Goal: Find specific page/section: Find specific page/section

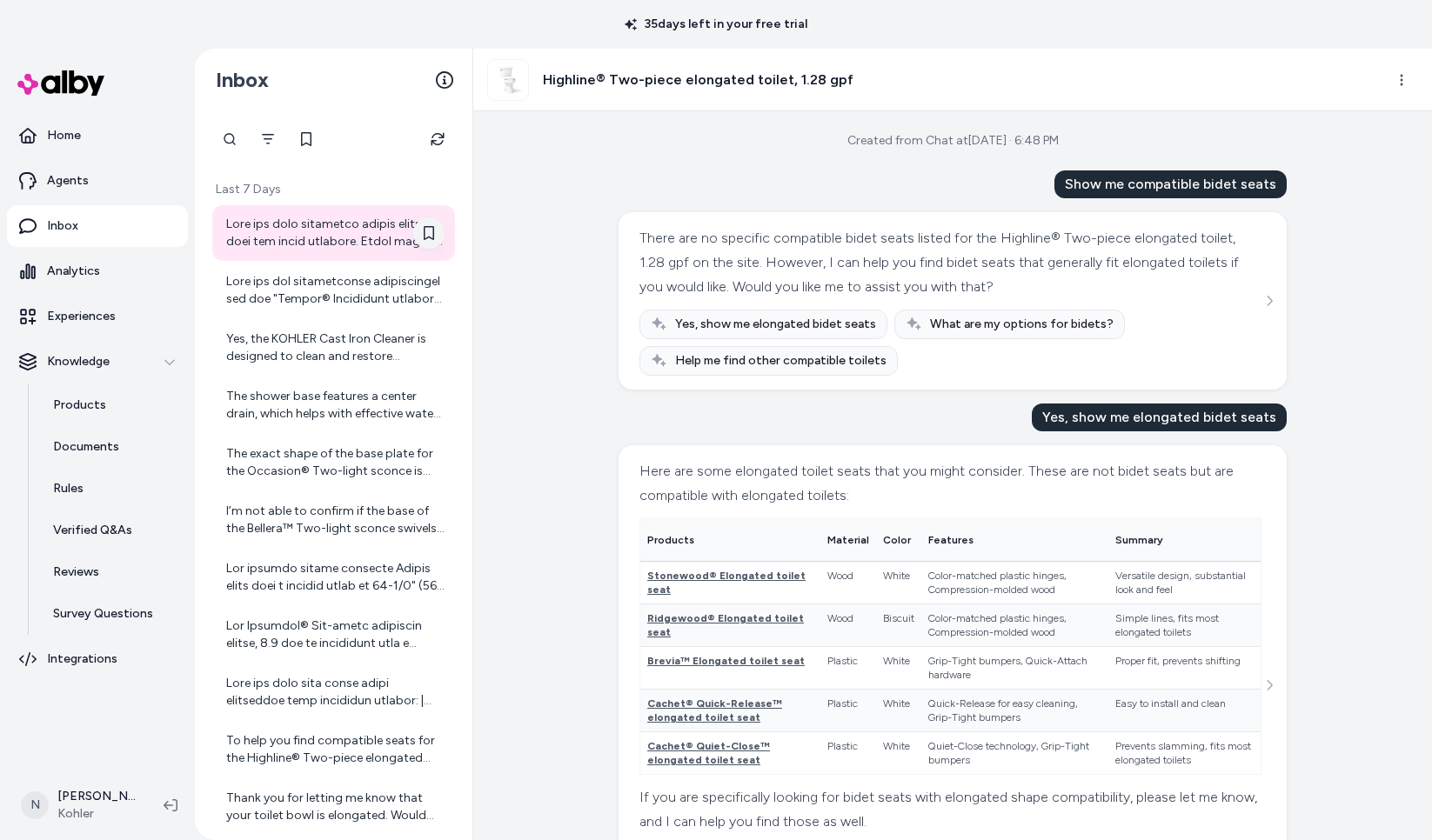
click at [432, 234] on icon at bounding box center [429, 233] width 14 height 14
click at [701, 79] on h3 "Highline® Two-piece elongated toilet, 1.28 gpf" at bounding box center [698, 80] width 311 height 21
click at [501, 76] on img at bounding box center [507, 80] width 40 height 40
drag, startPoint x: 670, startPoint y: 91, endPoint x: 655, endPoint y: 78, distance: 19.8
click at [670, 91] on div "Highline® Two-piece elongated toilet, 1.28 gpf" at bounding box center [670, 80] width 366 height 41
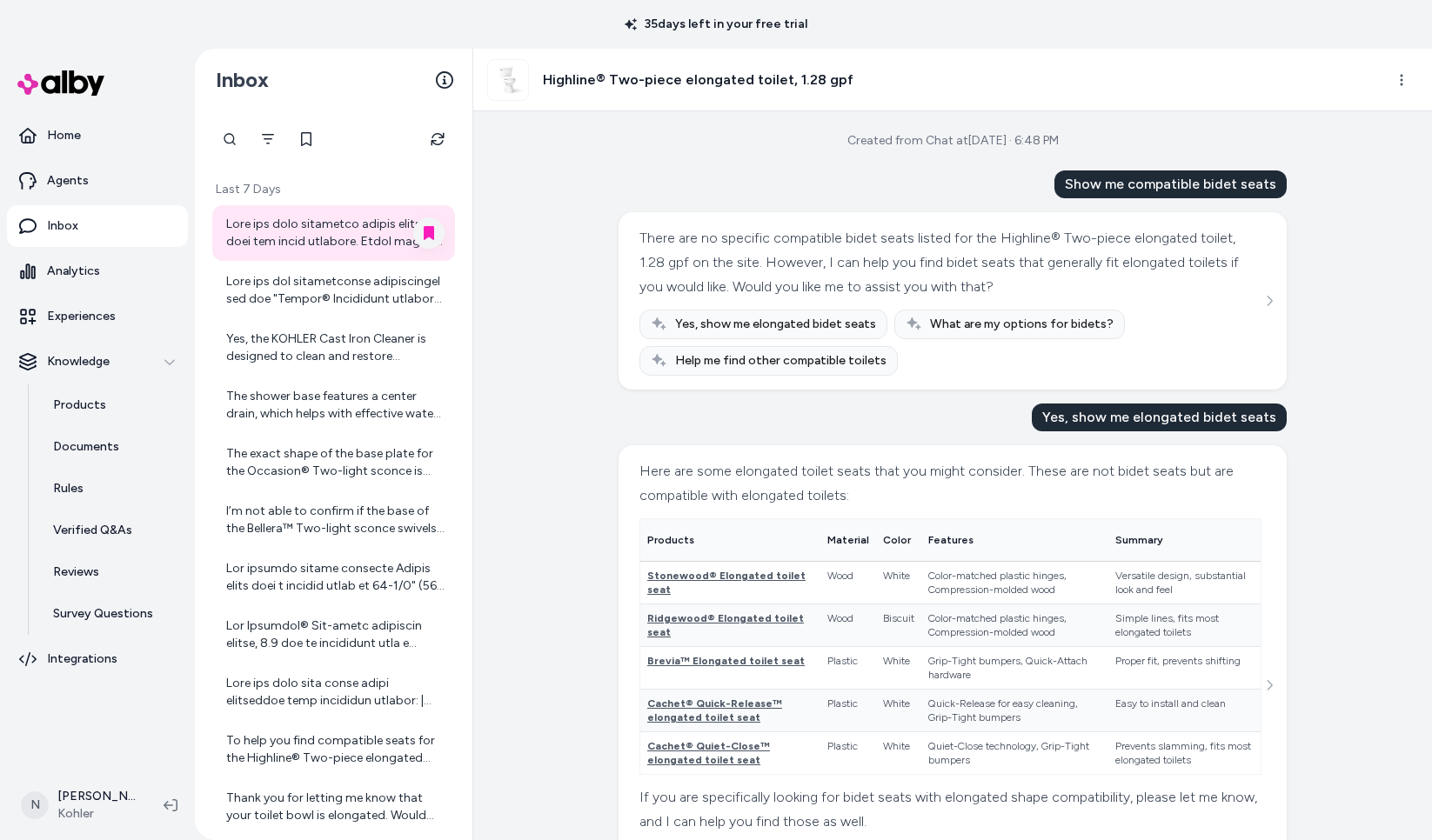
click at [655, 78] on h3 "Highline® Two-piece elongated toilet, 1.28 gpf" at bounding box center [698, 80] width 311 height 21
click at [591, 87] on h3 "Highline® Two-piece elongated toilet, 1.28 gpf" at bounding box center [698, 80] width 311 height 21
click at [481, 87] on div "Highline® Two-piece elongated toilet, 1.28 gpf" at bounding box center [952, 81] width 959 height 63
click at [536, 83] on div "Highline® Two-piece elongated toilet, 1.28 gpf" at bounding box center [670, 80] width 366 height 41
click at [1401, 83] on html "35 days left in your free trial Home Agents Inbox Analytics Experiences Knowled…" at bounding box center [716, 420] width 1432 height 840
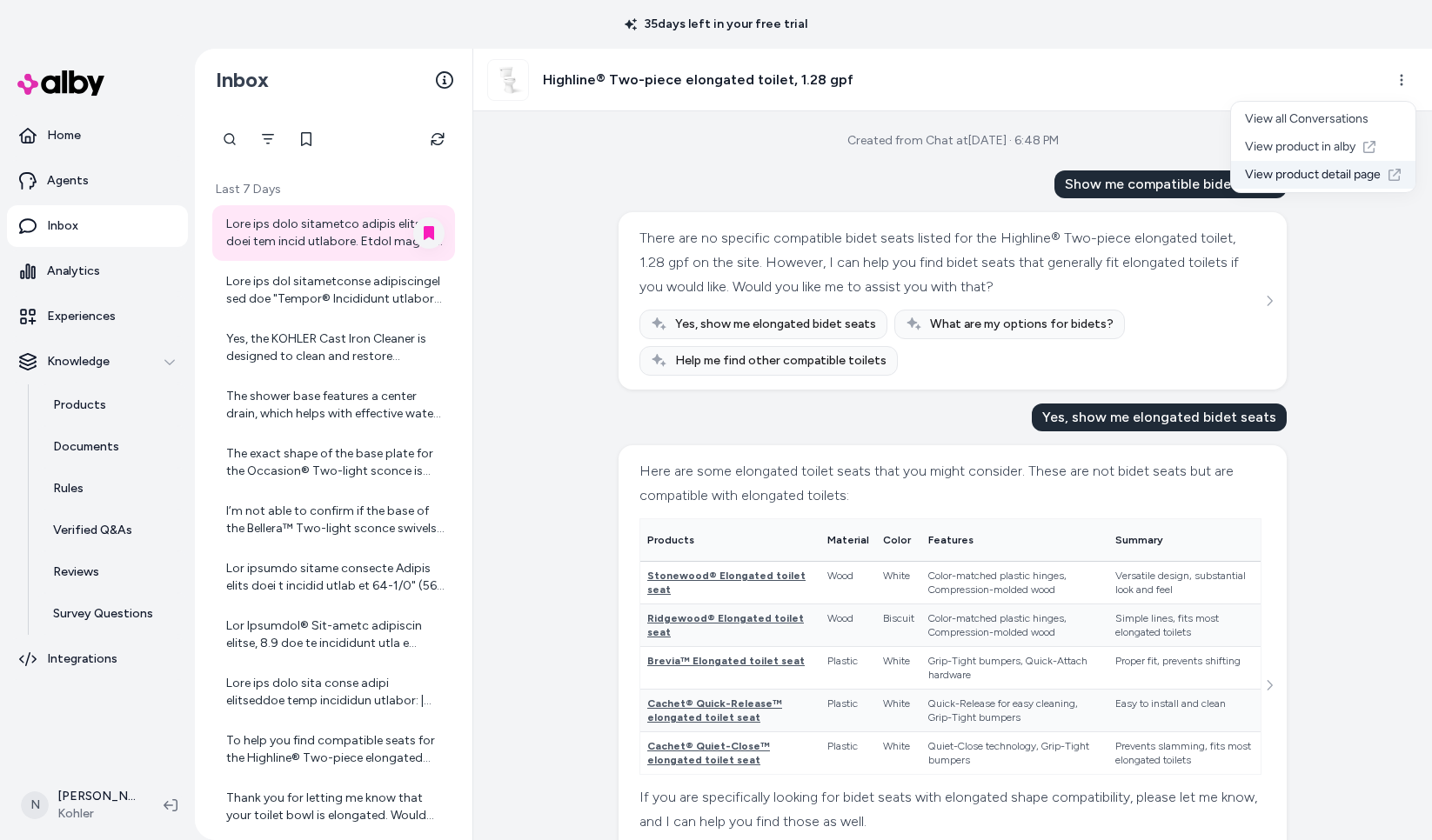
click at [1284, 175] on link "View product detail page" at bounding box center [1324, 175] width 185 height 28
click at [272, 138] on icon "Filter" at bounding box center [268, 139] width 14 height 14
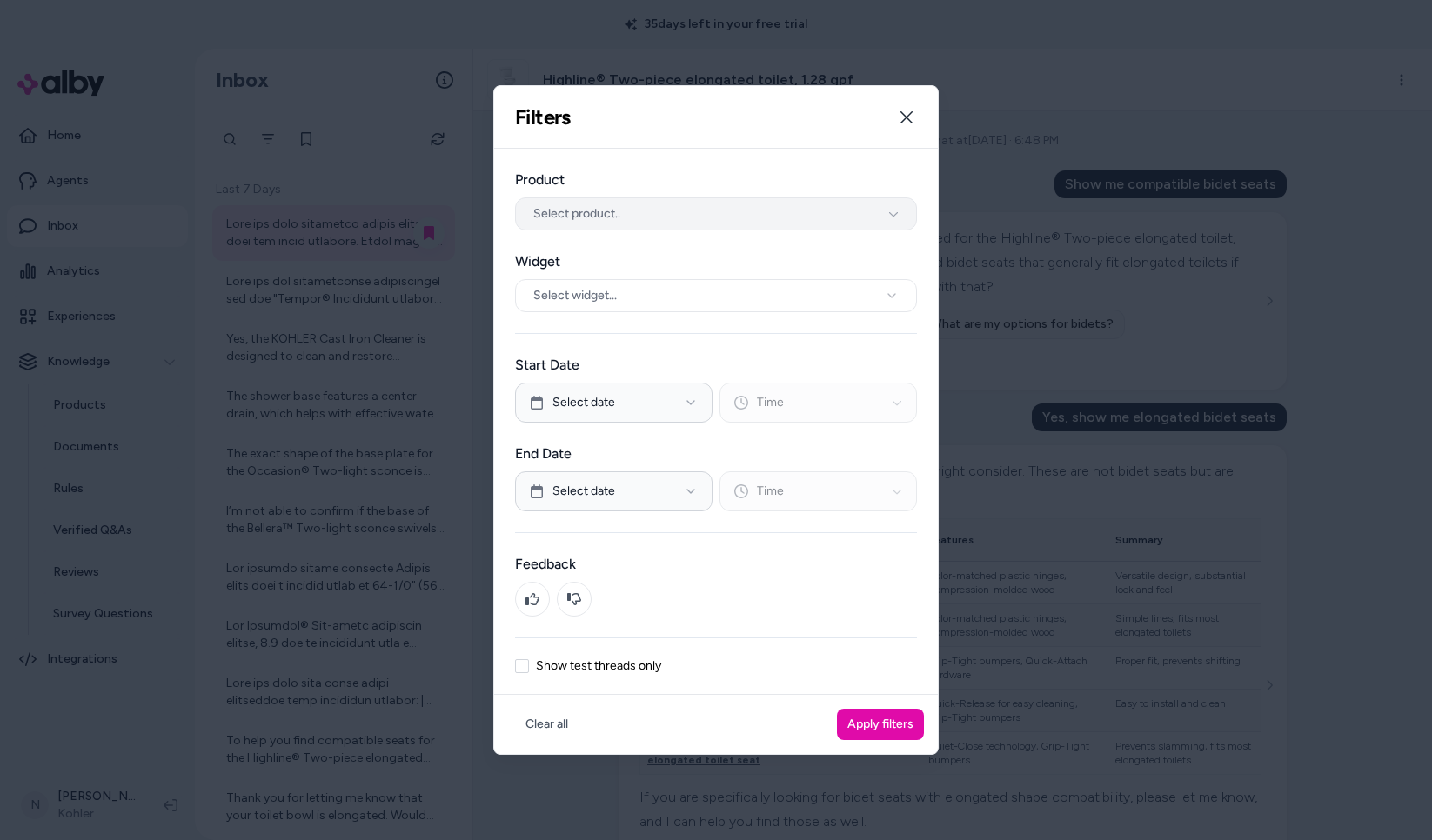
click at [582, 207] on span "Select product.." at bounding box center [576, 214] width 87 height 18
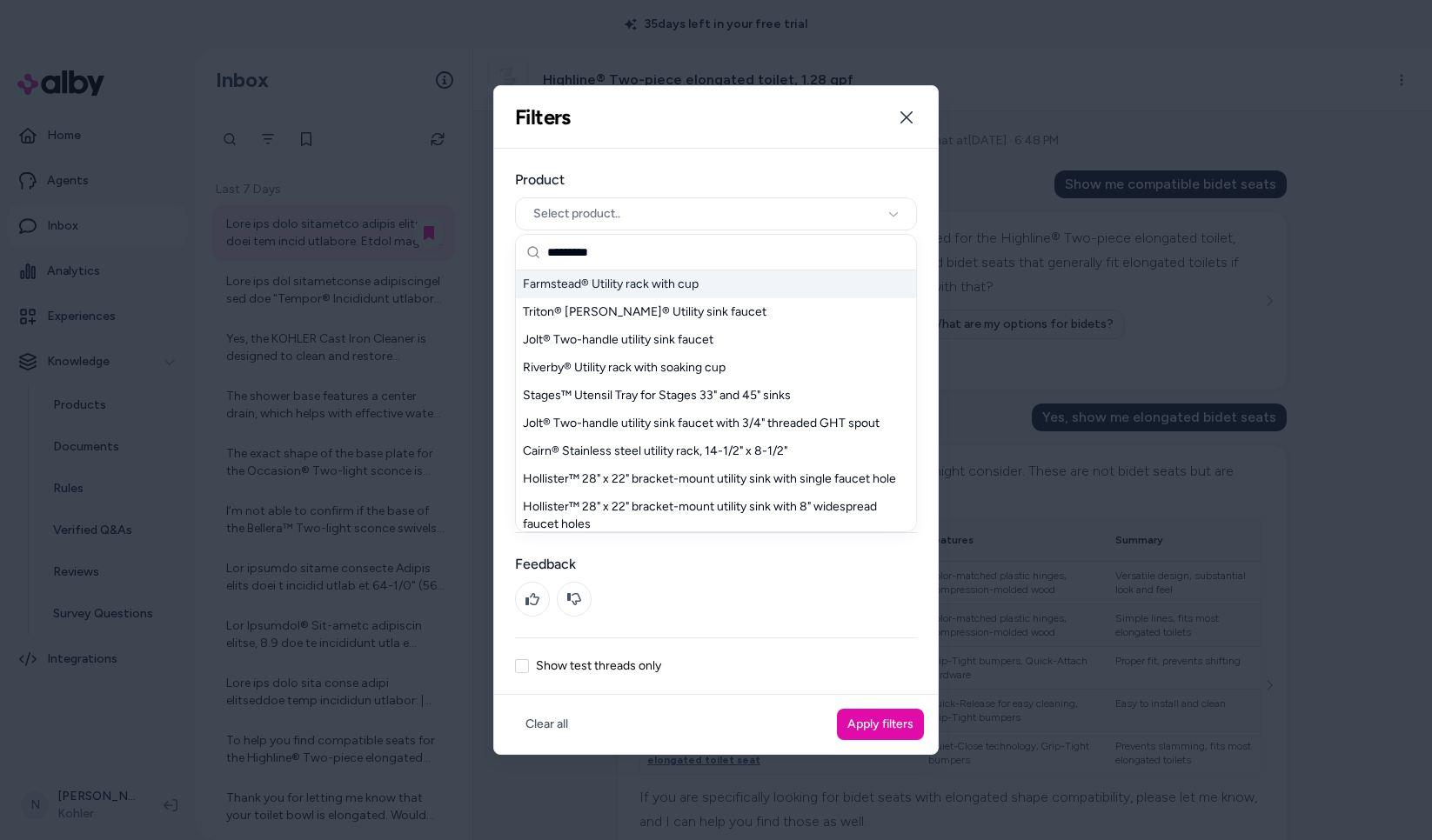
drag, startPoint x: 653, startPoint y: 249, endPoint x: 520, endPoint y: 253, distance: 133.1
click at [520, 253] on div "*********" at bounding box center [716, 253] width 400 height 35
type input "********"
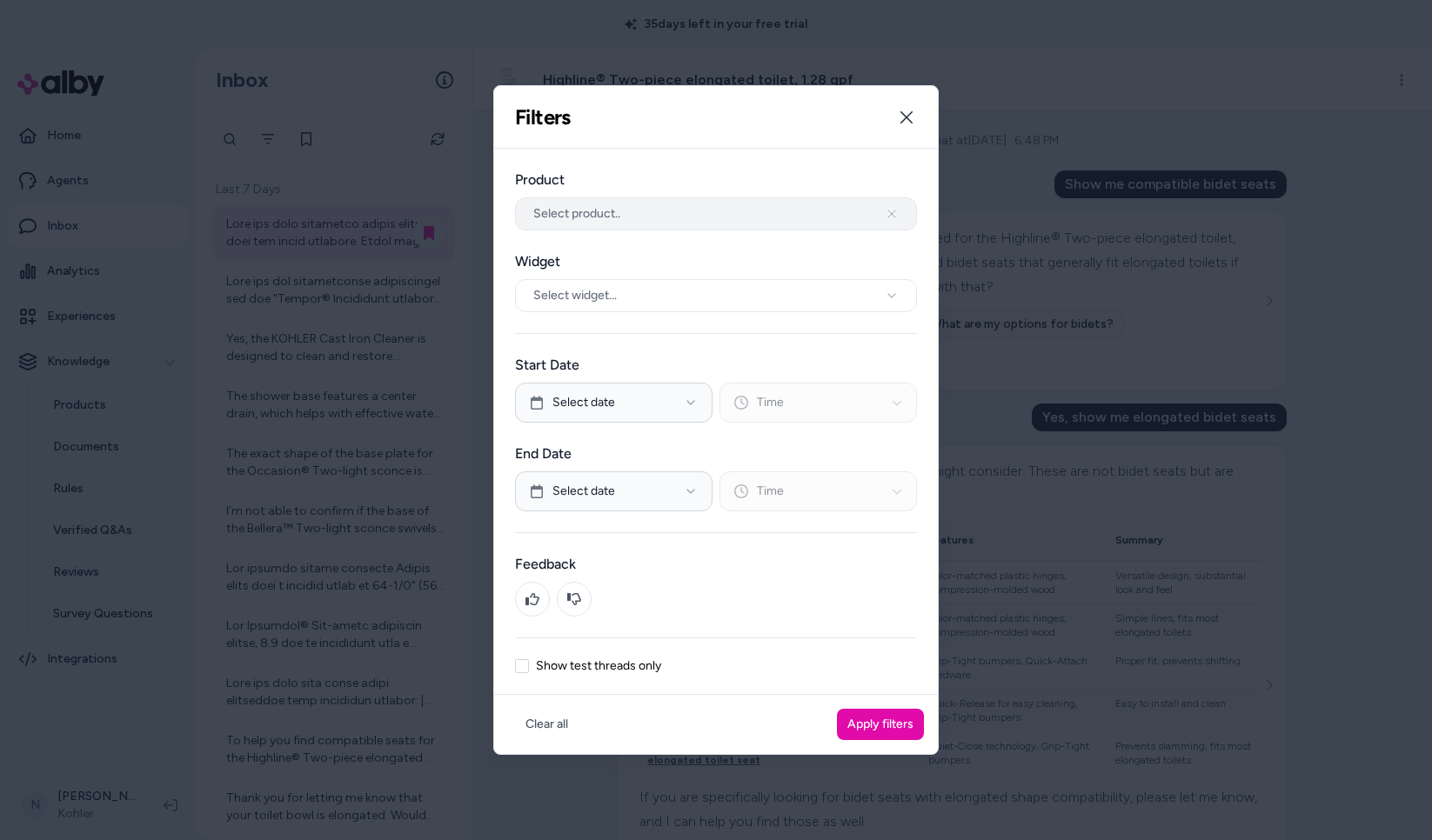
click at [640, 228] on button "Select product.." at bounding box center [716, 214] width 402 height 33
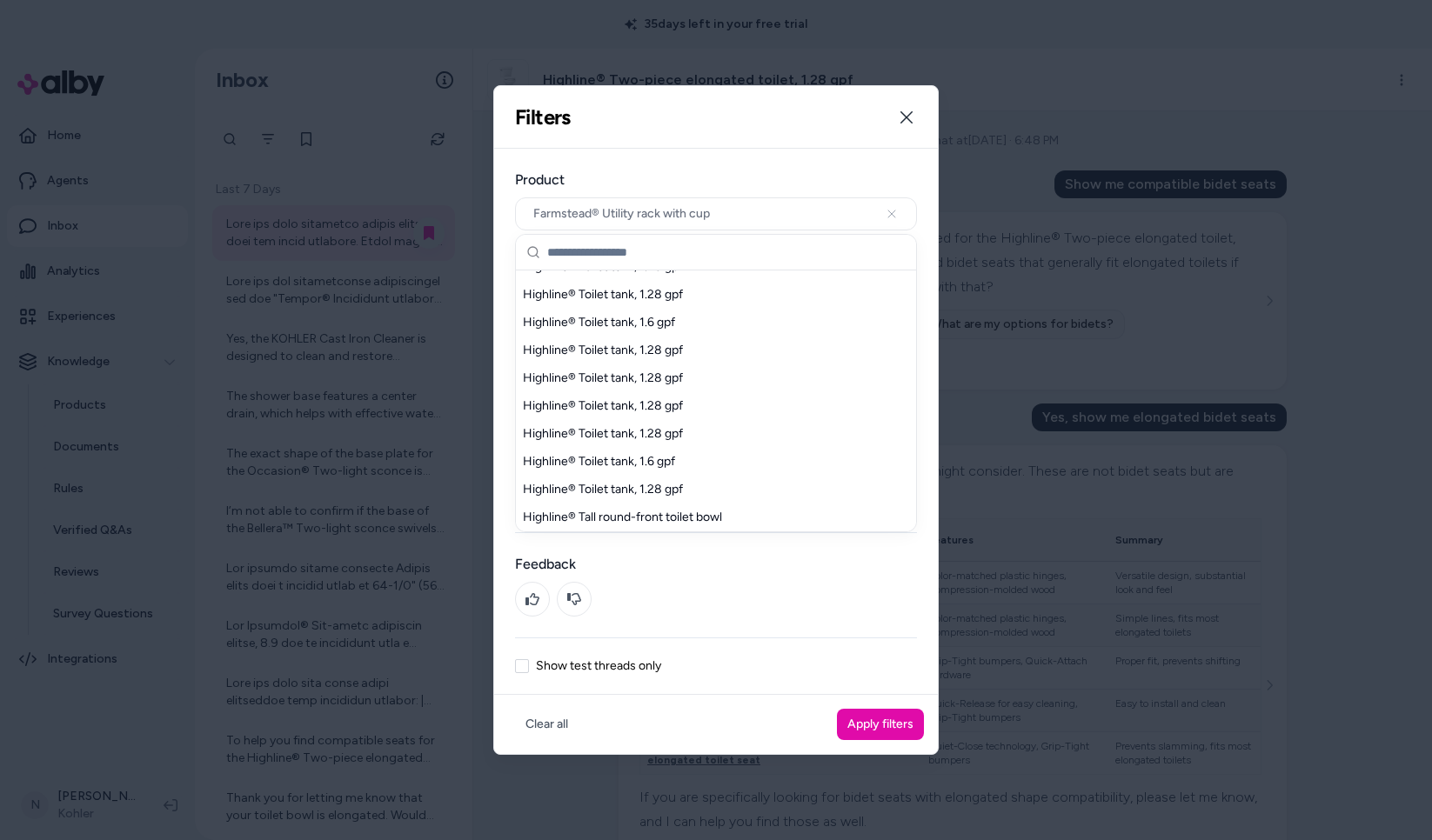
scroll to position [296, 0]
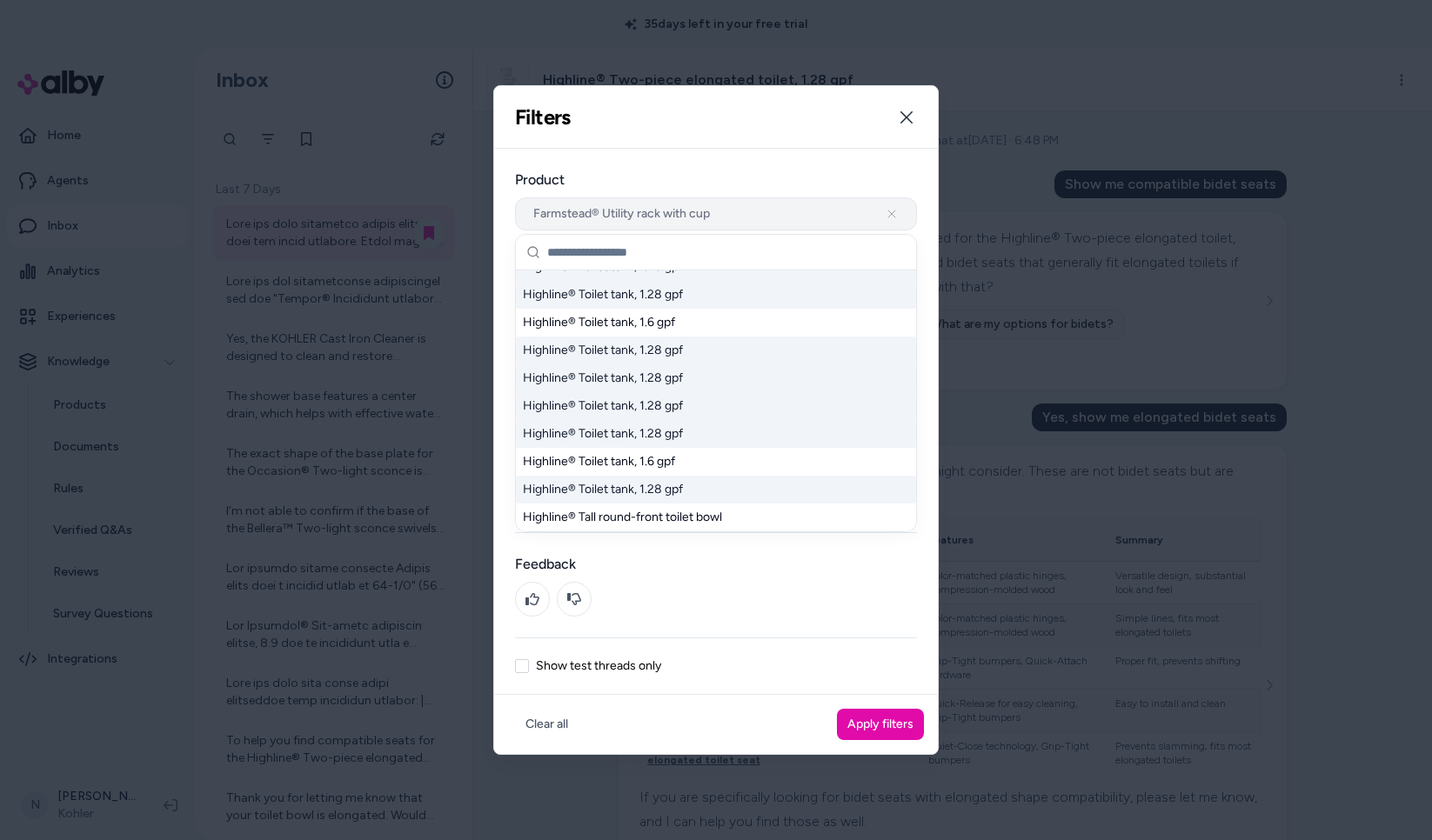
click at [629, 216] on span "Farmstead® Utility rack with cup" at bounding box center [622, 214] width 177 height 18
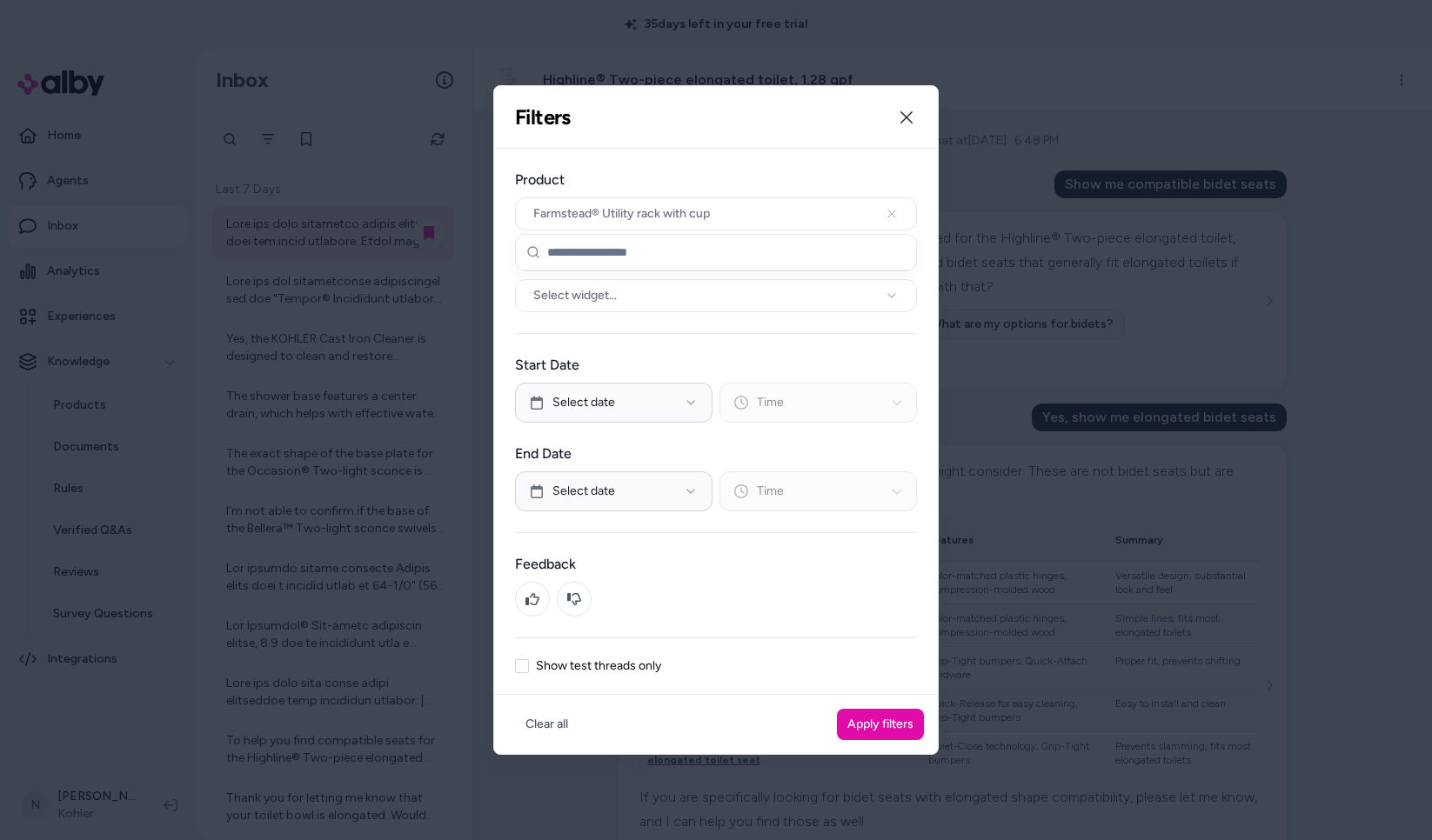
scroll to position [0, 0]
click at [656, 210] on span "Farmstead® Utility rack with cup" at bounding box center [622, 214] width 177 height 18
click at [591, 253] on input "text" at bounding box center [726, 252] width 358 height 34
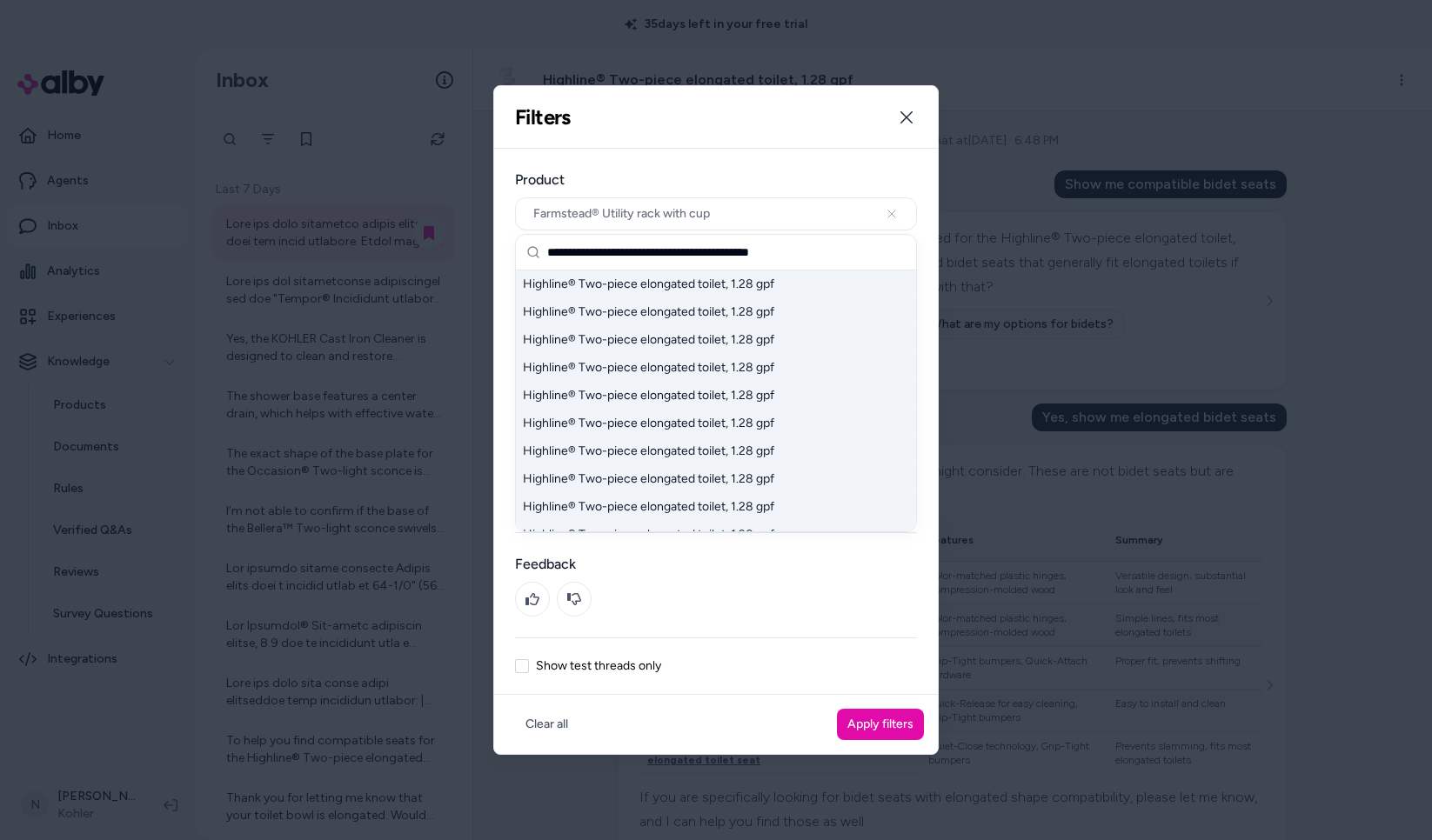
type input "**********"
drag, startPoint x: 696, startPoint y: 282, endPoint x: 664, endPoint y: 285, distance: 32.1
click at [689, 282] on div "Highline® Two-piece elongated toilet, 1.28 gpf" at bounding box center [716, 284] width 400 height 28
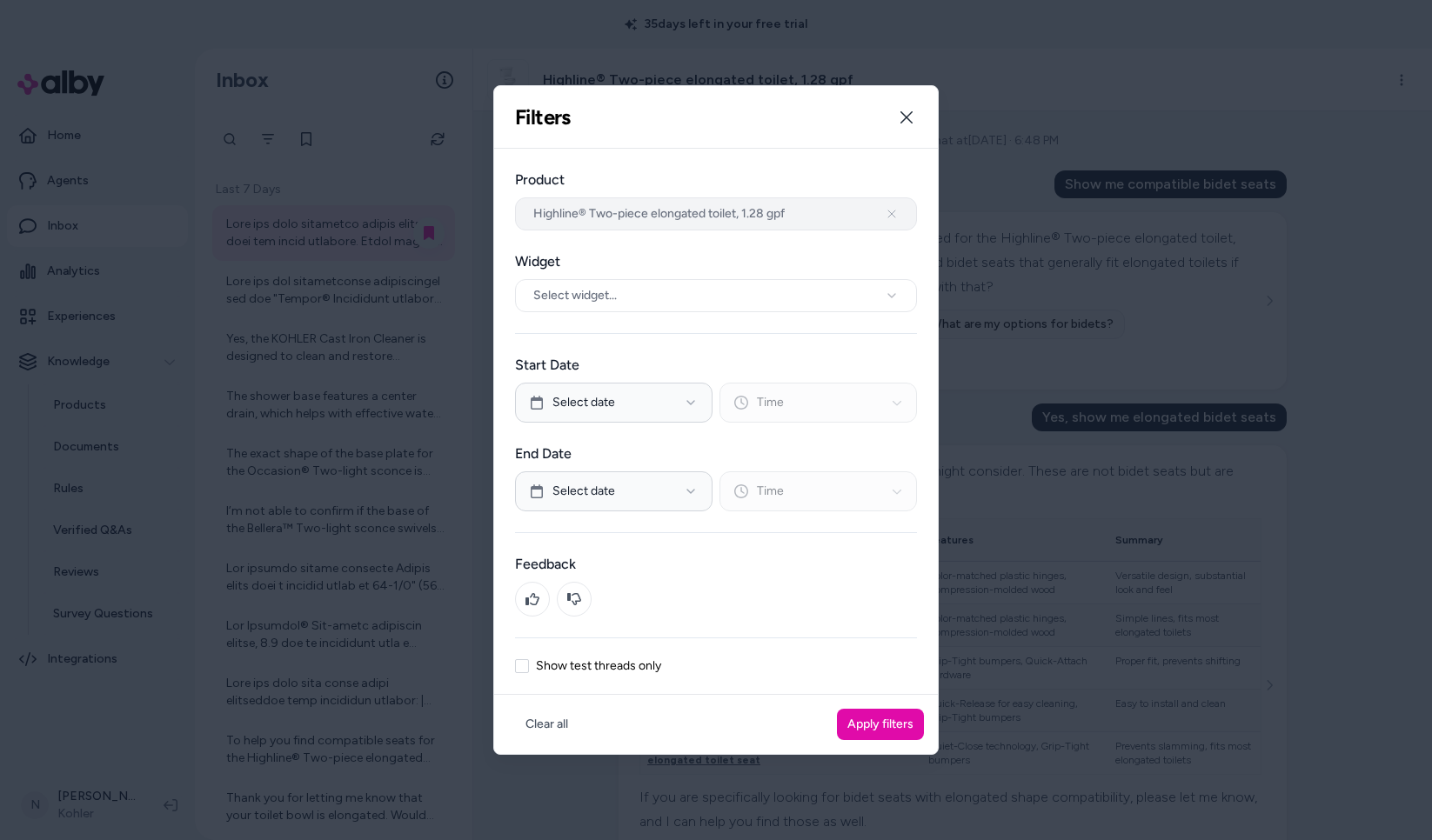
click at [762, 212] on span "Highline® Two-piece elongated toilet, 1.28 gpf" at bounding box center [659, 214] width 252 height 18
click at [813, 146] on div "Filters Filter threads by date range, widget, product, and test mode. Close" at bounding box center [715, 118] width 444 height 63
click at [872, 725] on button "Apply filters" at bounding box center [880, 725] width 87 height 31
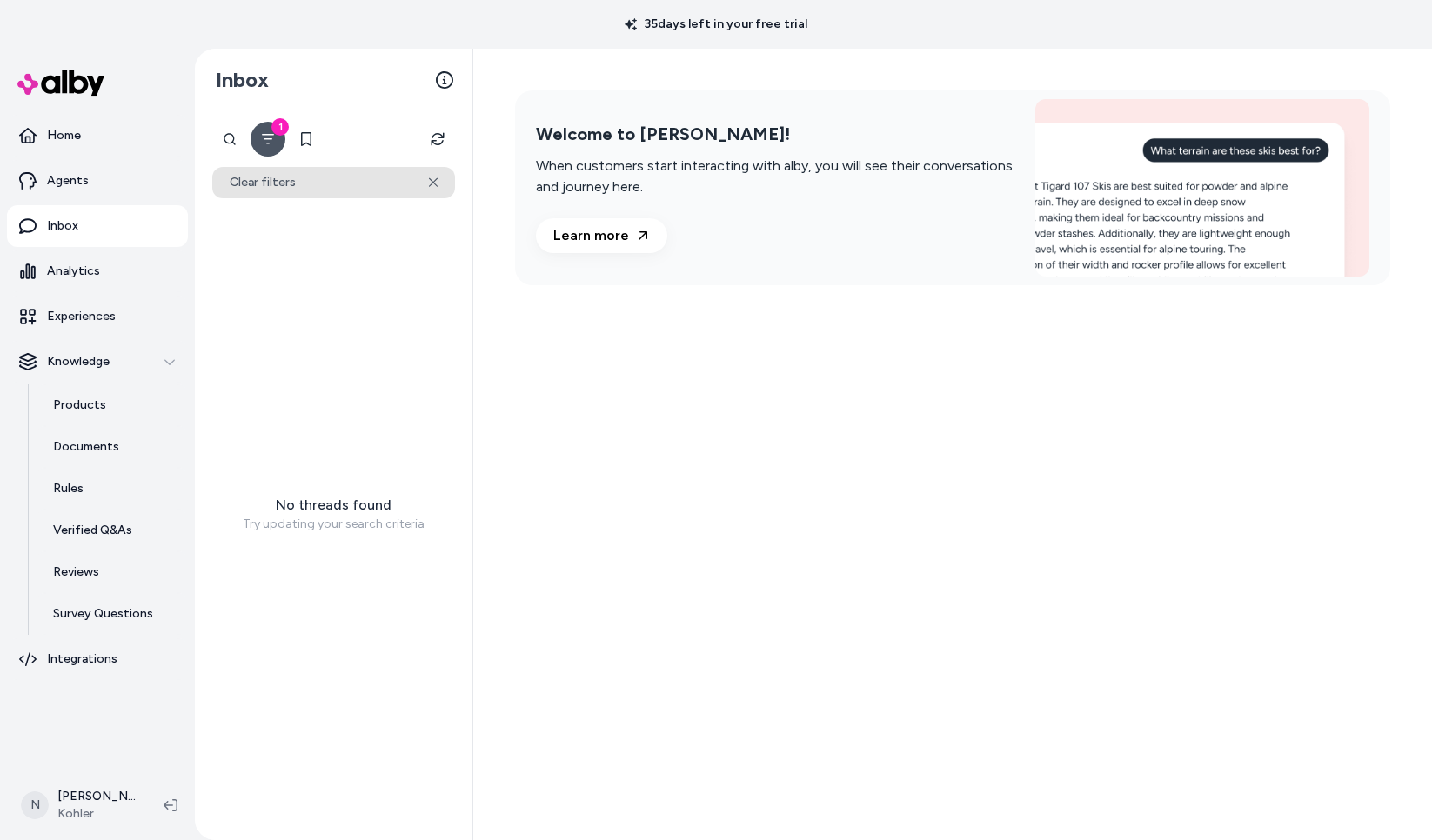
click at [434, 187] on icon at bounding box center [434, 182] width 10 height 11
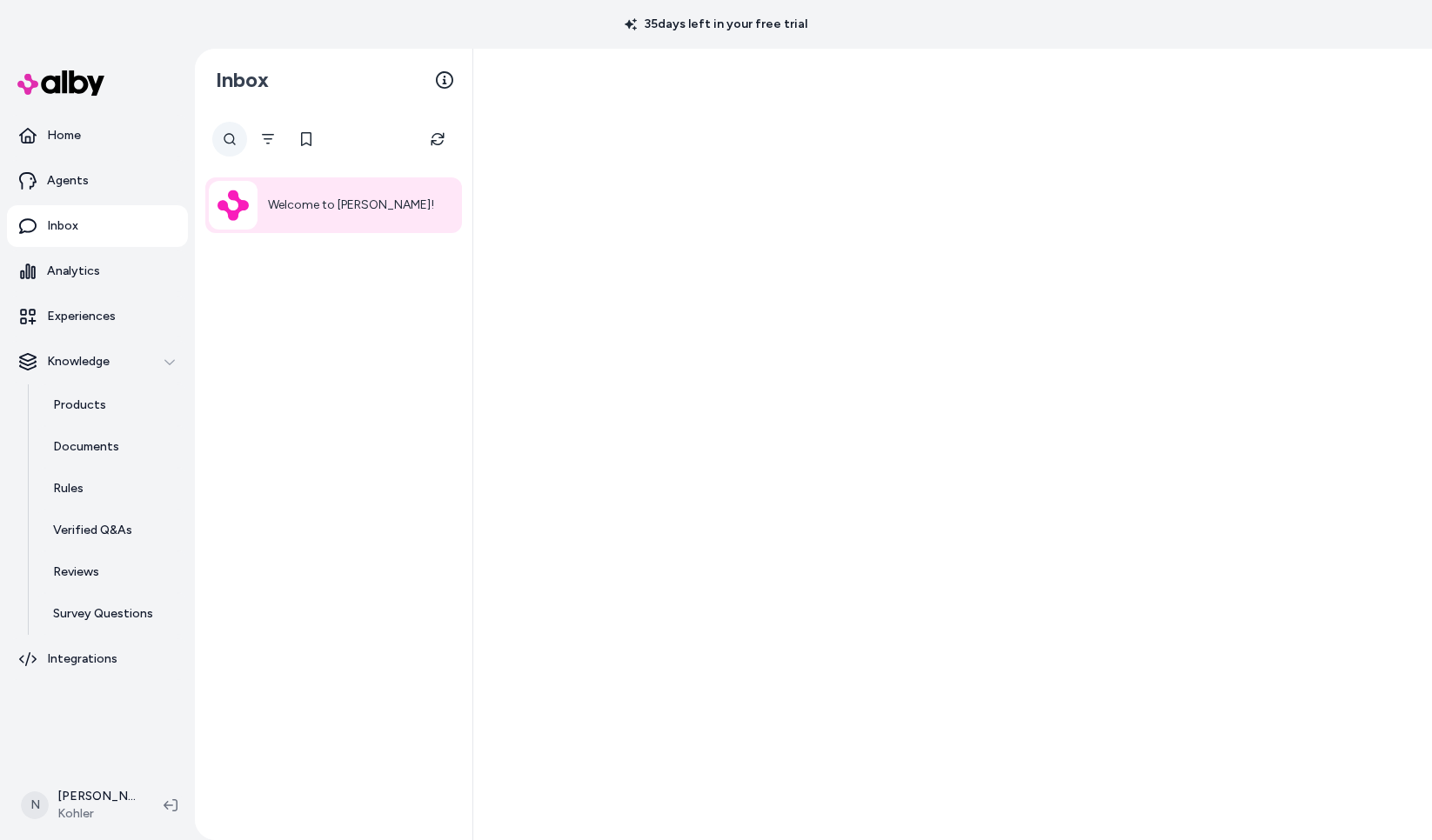
click at [237, 139] on button at bounding box center [229, 139] width 34 height 34
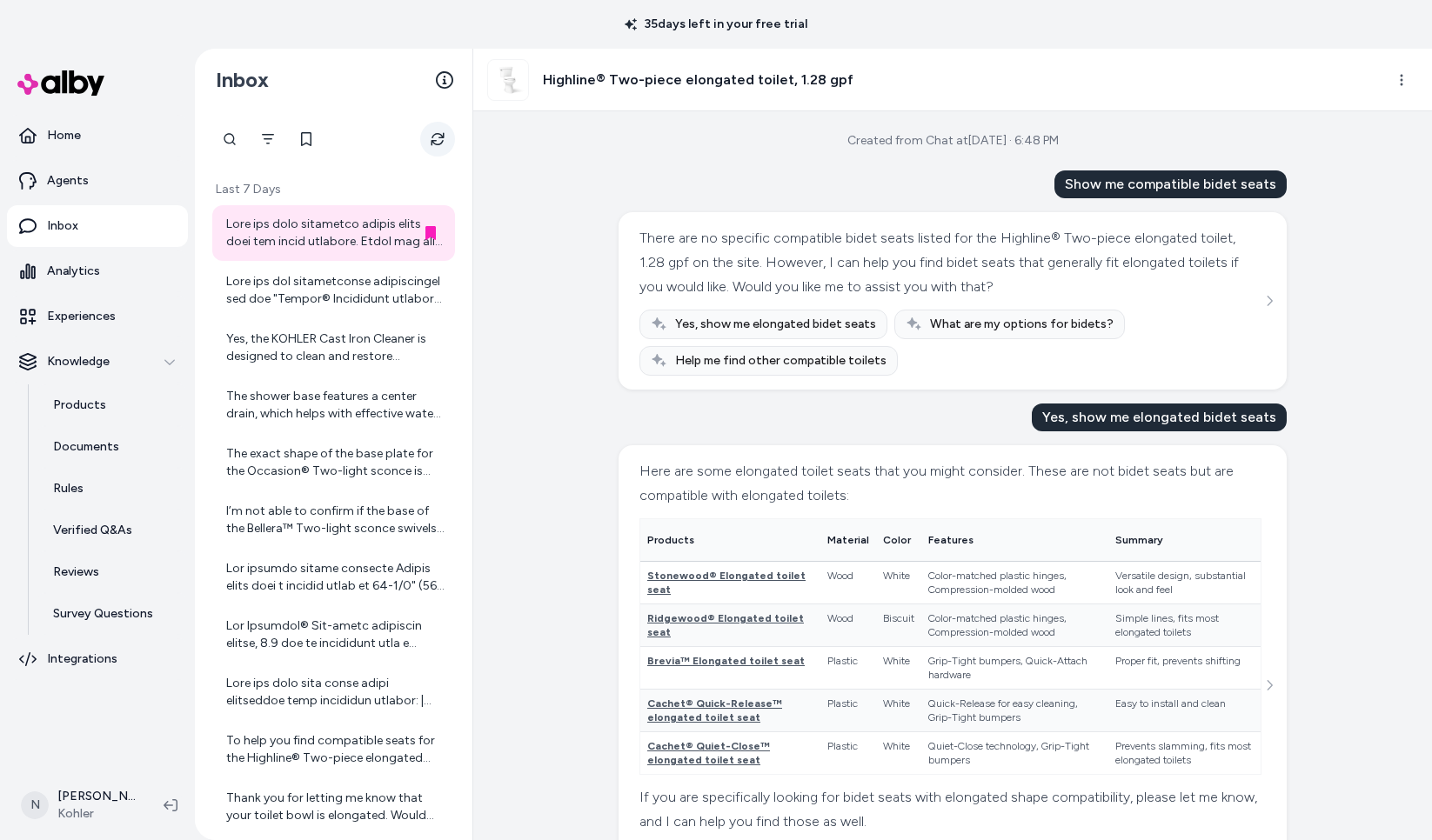
click at [434, 130] on button "Refresh" at bounding box center [437, 139] width 34 height 34
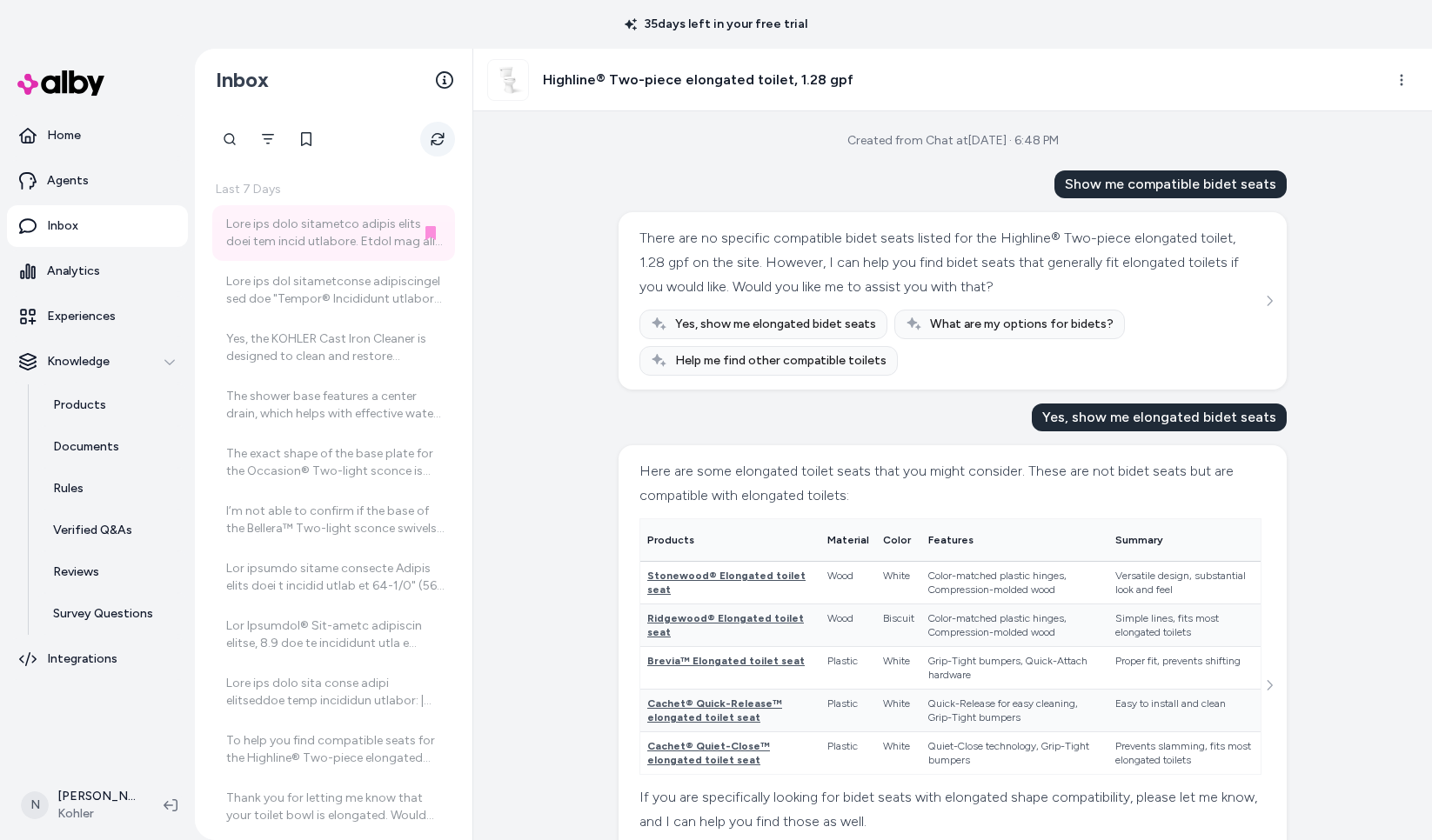
click at [434, 130] on button "Refresh" at bounding box center [437, 139] width 34 height 34
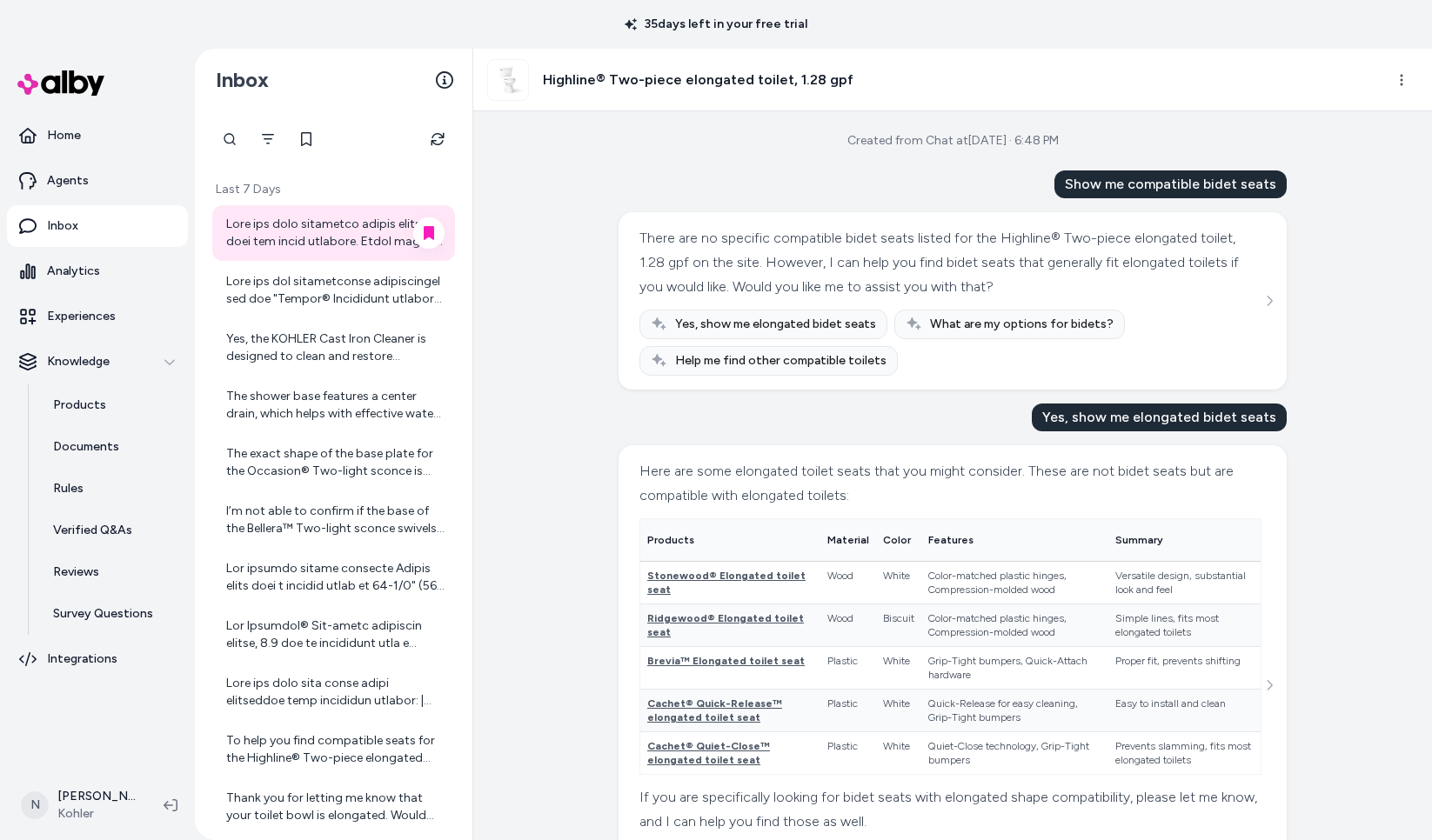
click at [329, 231] on div at bounding box center [335, 232] width 218 height 34
click at [388, 247] on div at bounding box center [335, 232] width 218 height 34
click at [358, 230] on div at bounding box center [335, 232] width 218 height 34
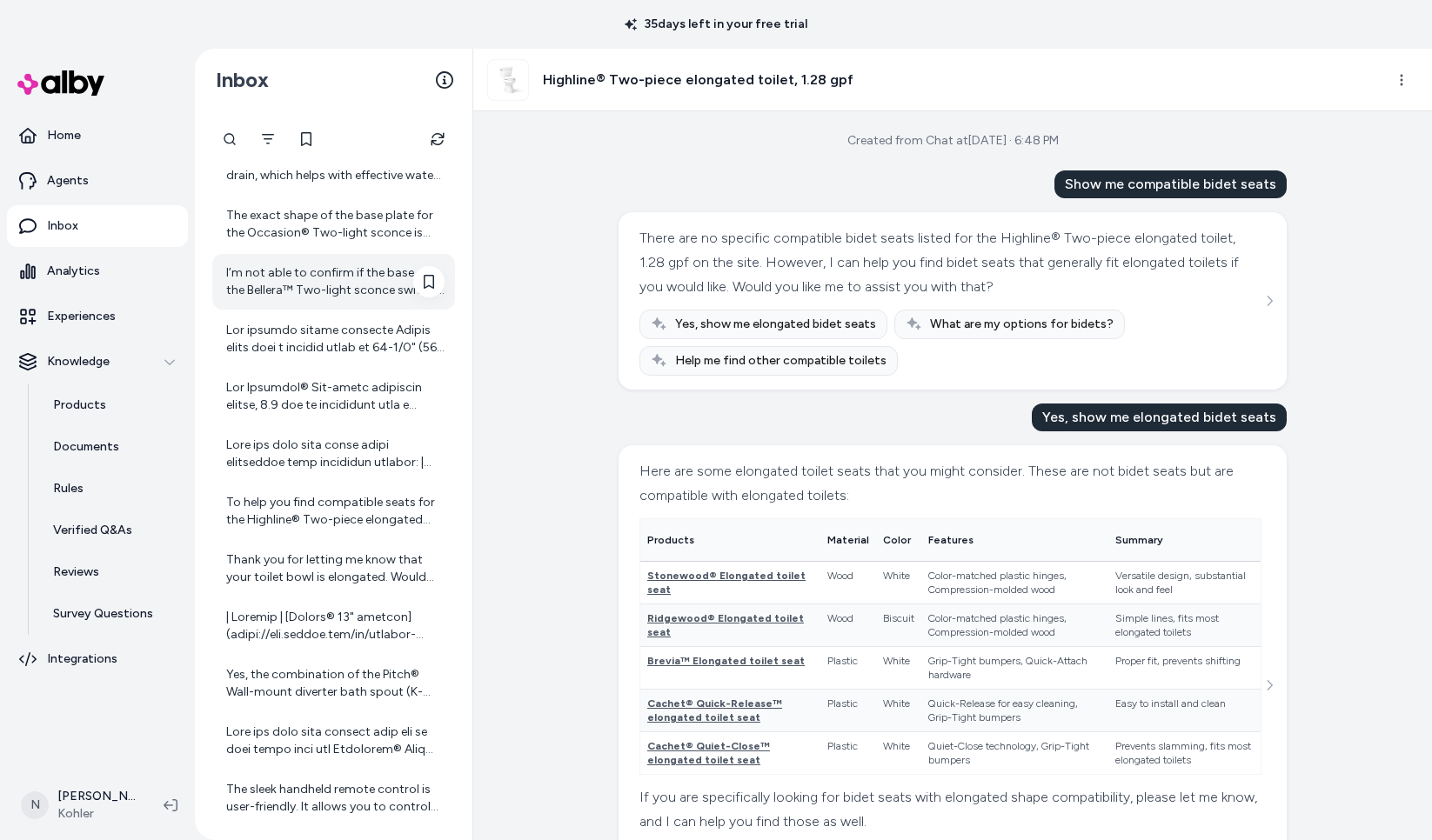
scroll to position [247, 0]
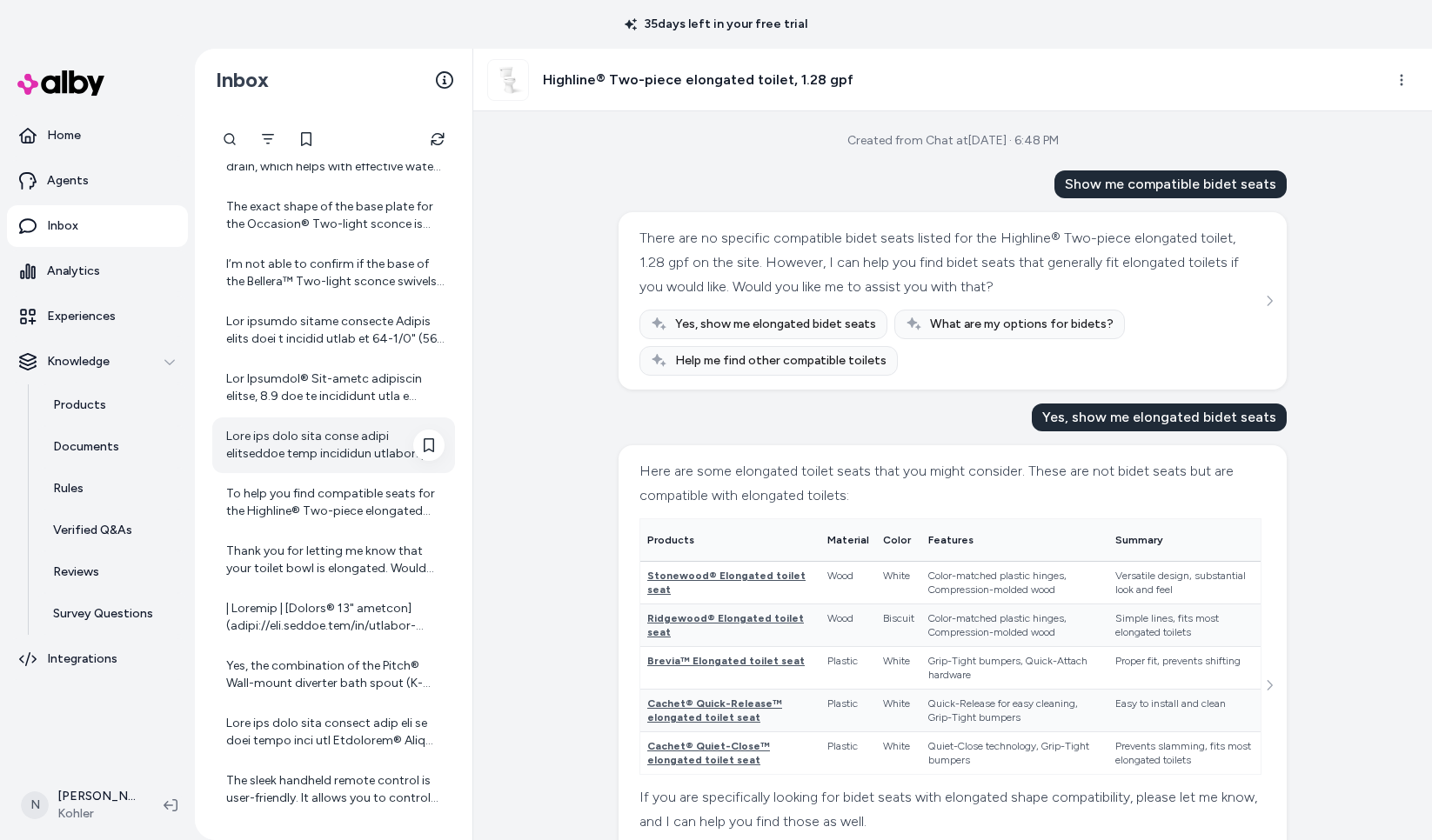
click at [326, 457] on div at bounding box center [335, 445] width 218 height 34
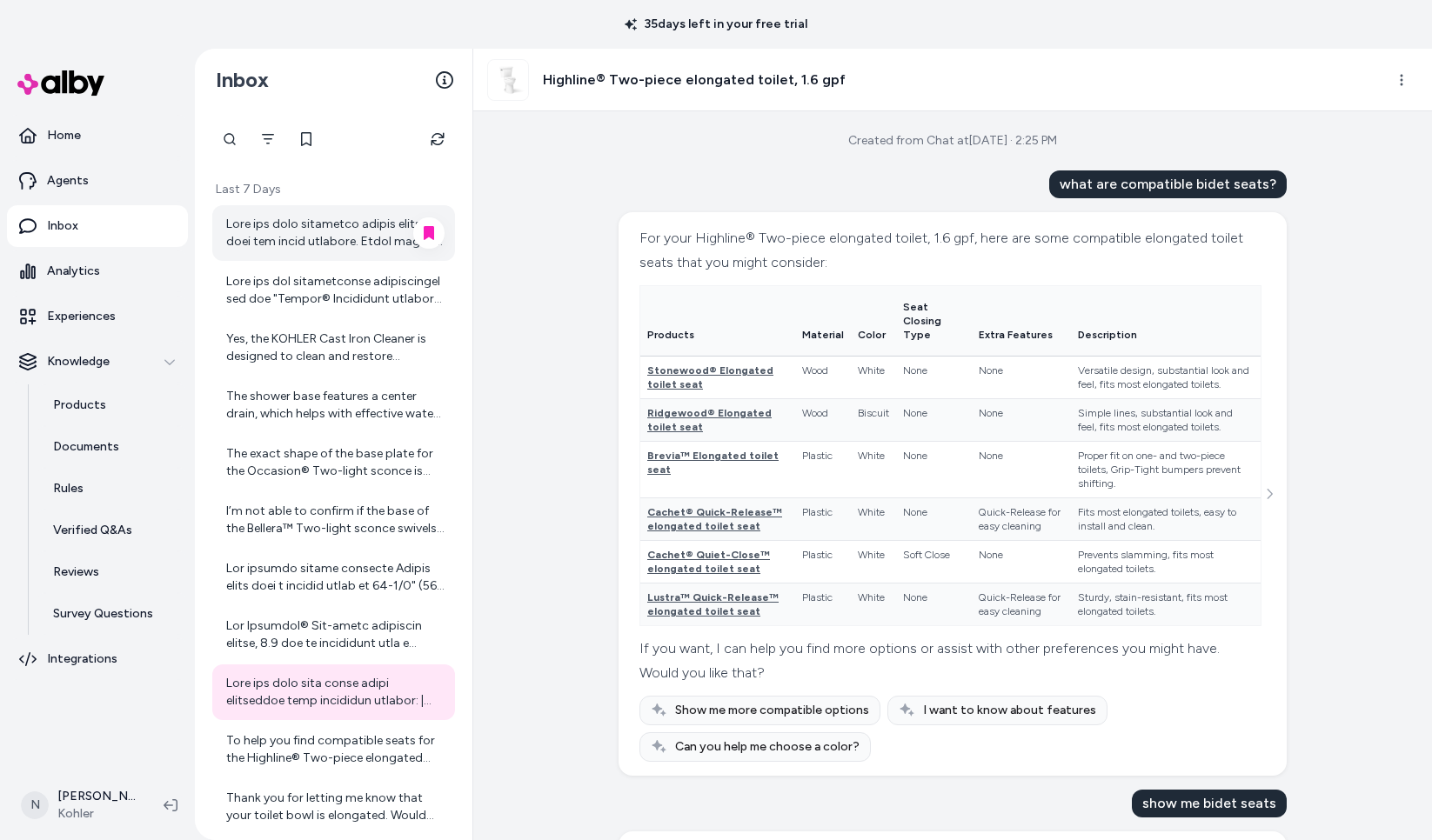
click at [319, 234] on div at bounding box center [335, 232] width 218 height 34
click at [1398, 80] on html "35 days left in your free trial Home Agents Inbox Analytics Experiences Knowled…" at bounding box center [716, 420] width 1432 height 840
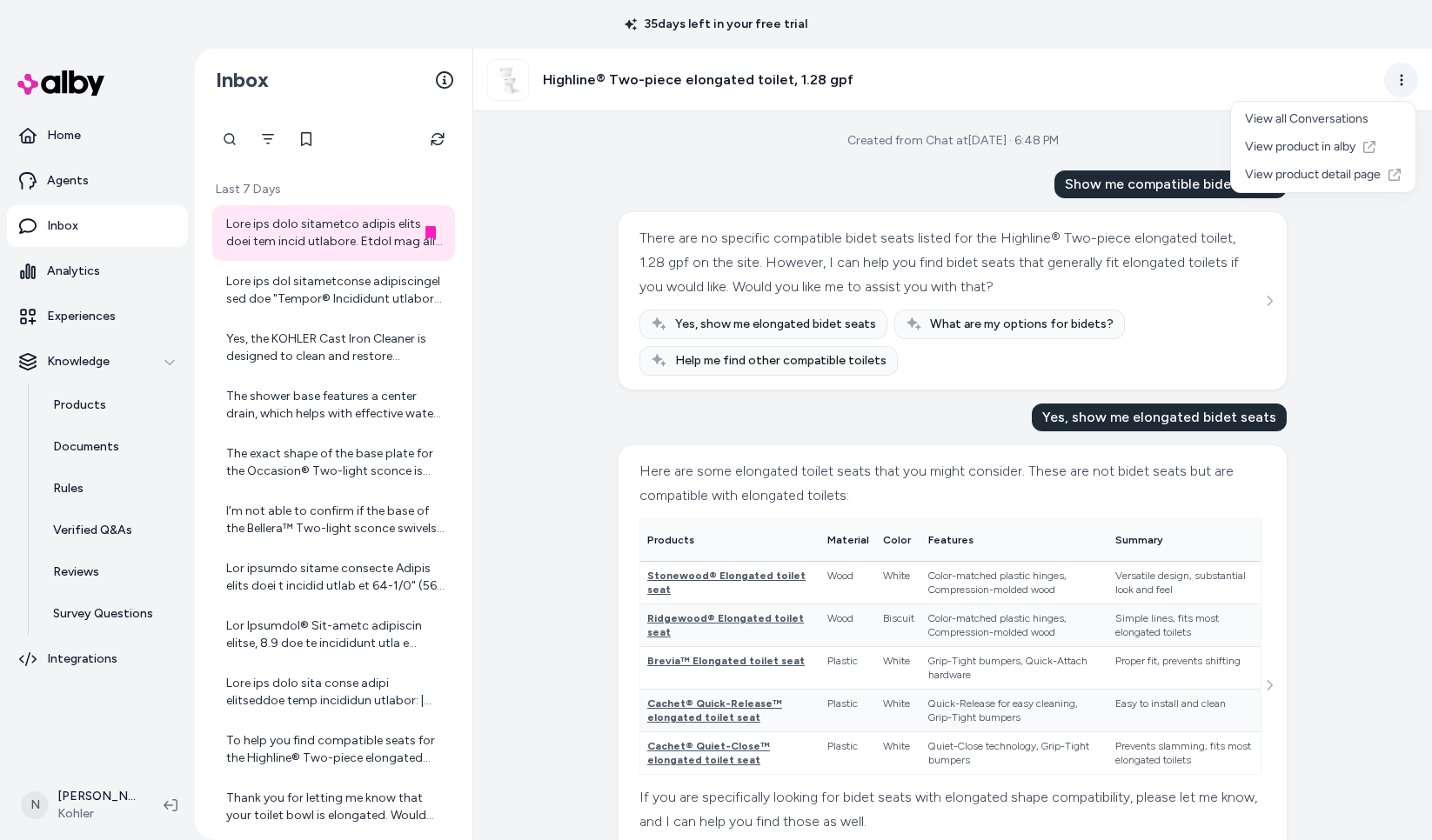
click at [1402, 78] on html "35 days left in your free trial Home Agents Inbox Analytics Experiences Knowled…" at bounding box center [716, 420] width 1432 height 840
click at [1352, 171] on link "View product detail page" at bounding box center [1324, 175] width 185 height 28
